Goal: Task Accomplishment & Management: Manage account settings

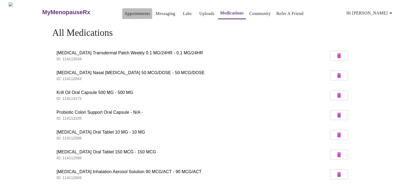
click at [128, 12] on link "Appointments" at bounding box center [137, 13] width 26 height 7
